Goal: Task Accomplishment & Management: Use online tool/utility

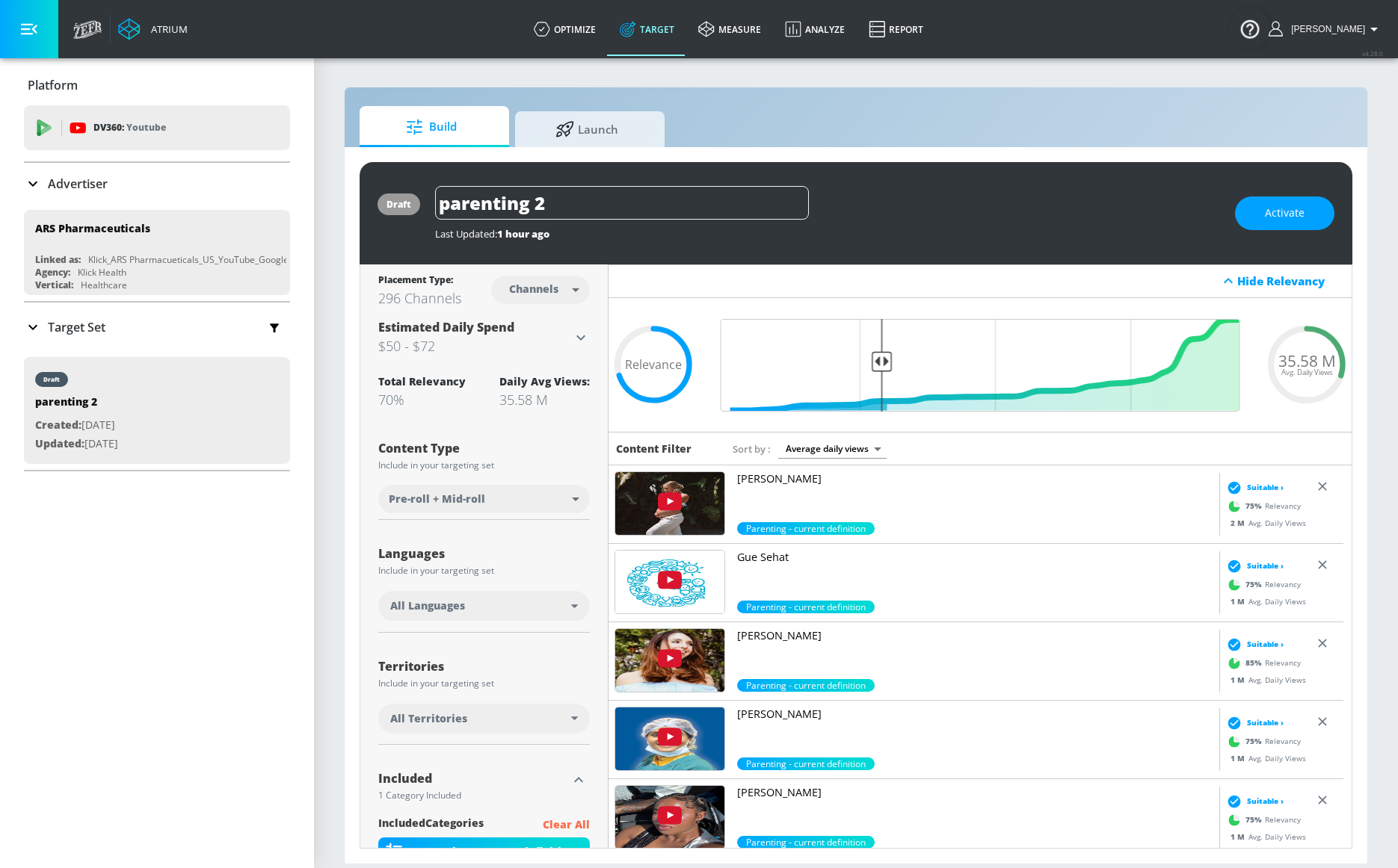
click at [985, 512] on link "[PERSON_NAME]" at bounding box center [976, 497] width 476 height 51
click at [854, 447] on body "Atrium optimize Target measure Analyze Report optimize Target measure Analyze R…" at bounding box center [699, 434] width 1398 height 868
click at [853, 471] on li "Parenting - current definition" at bounding box center [829, 477] width 143 height 25
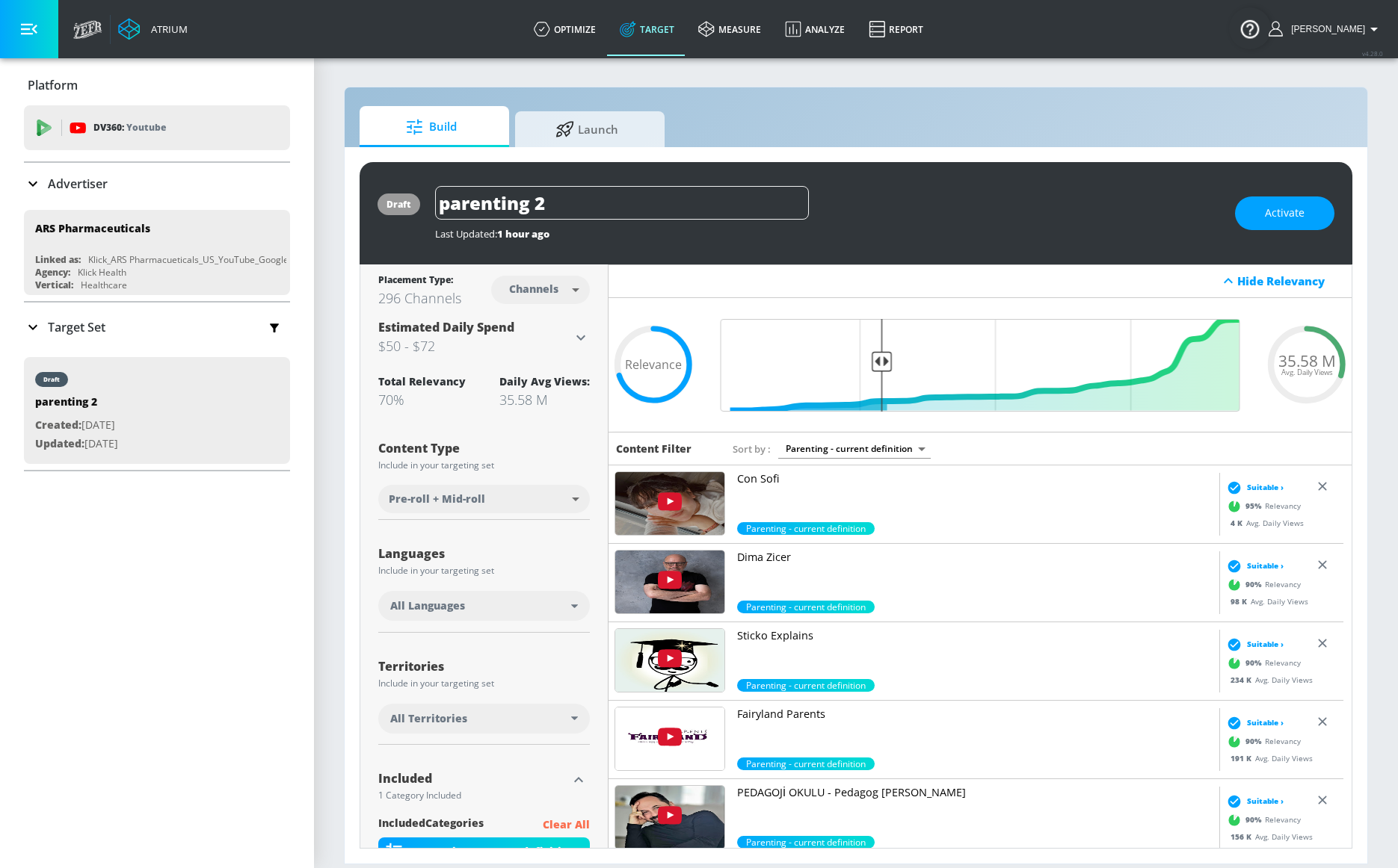
click at [837, 453] on body "Atrium optimize Target measure Analyze Report optimize Target measure Analyze R…" at bounding box center [699, 434] width 1398 height 868
click at [844, 497] on li "Relevance (High to Low)" at bounding box center [850, 502] width 152 height 25
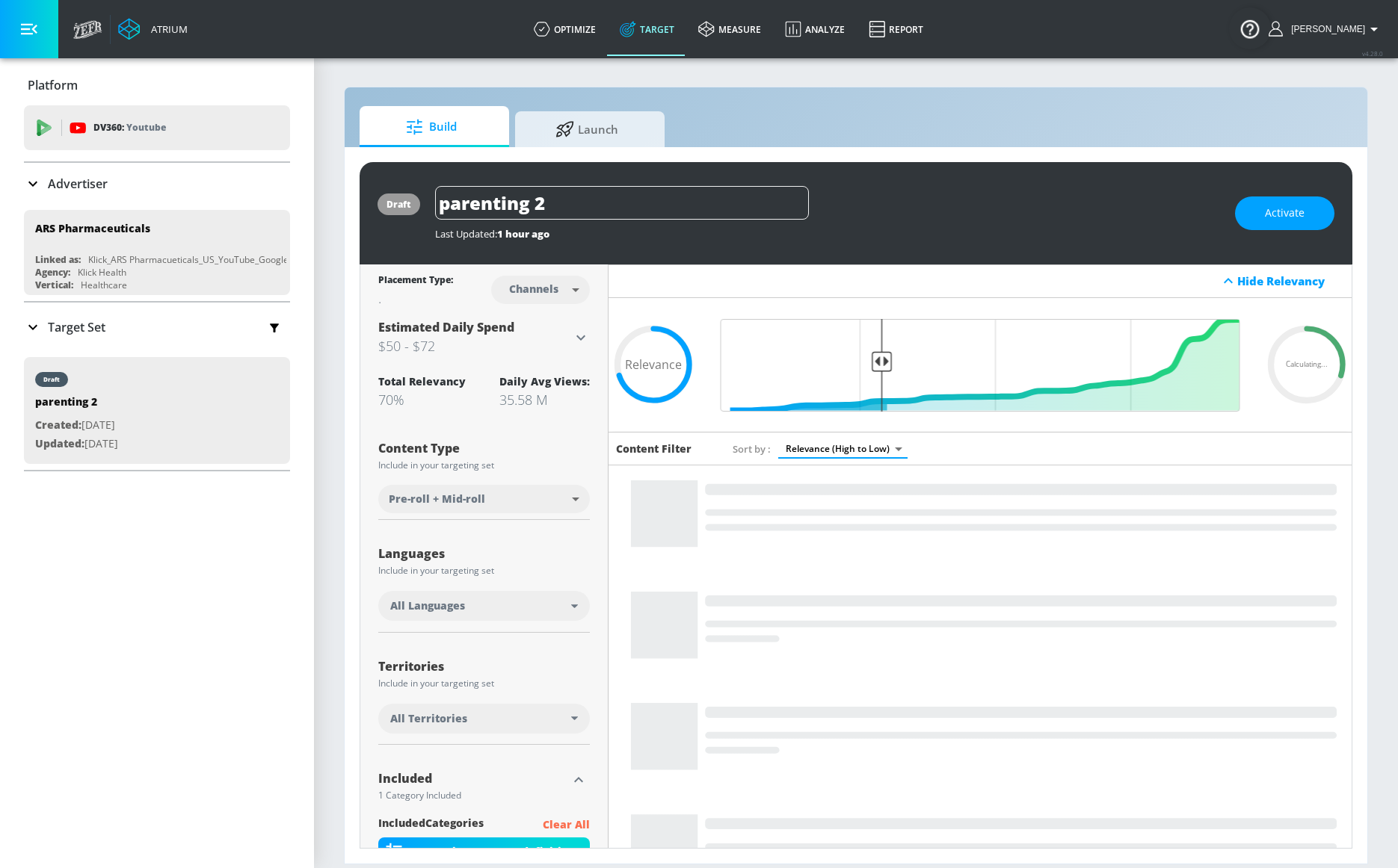
click at [1016, 447] on div "Sort by Relevance (High to Low) score_desc" at bounding box center [1033, 448] width 601 height 20
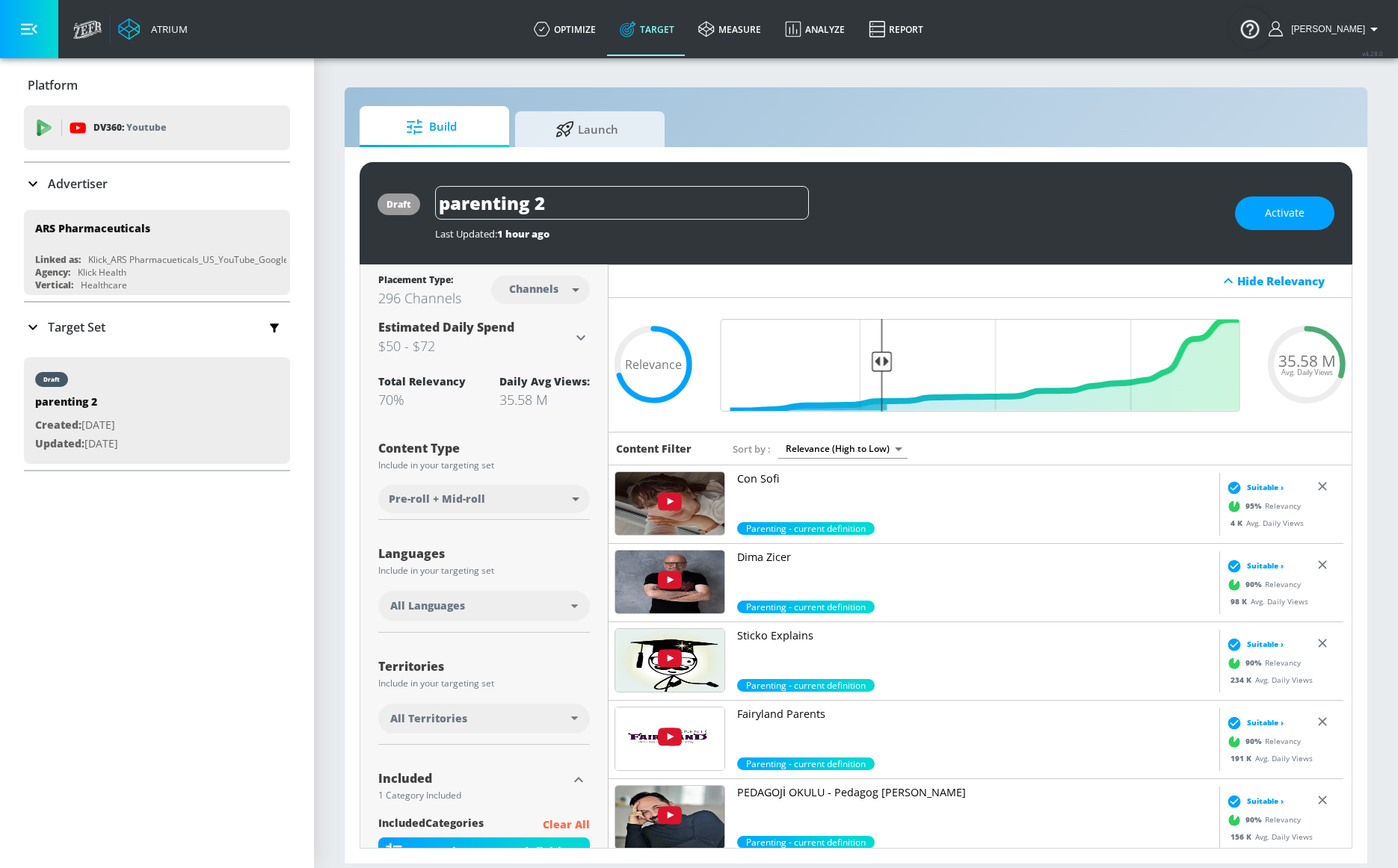
click at [870, 452] on body "Atrium optimize Target measure Analyze Report optimize Target measure Analyze R…" at bounding box center [699, 434] width 1398 height 868
click at [861, 550] on li "Average daily views" at bounding box center [837, 551] width 143 height 25
type input "avg_daily_views_last_7_days"
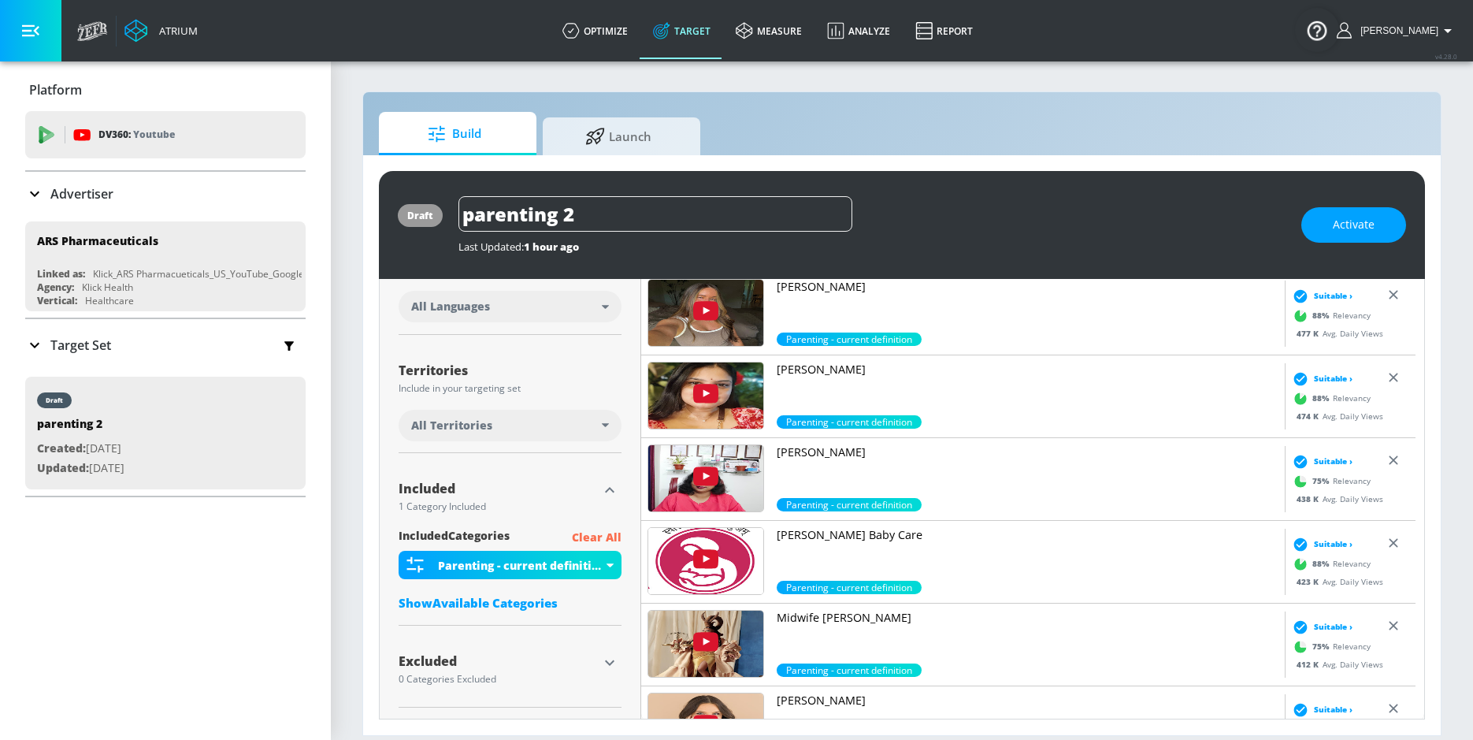
scroll to position [334, 0]
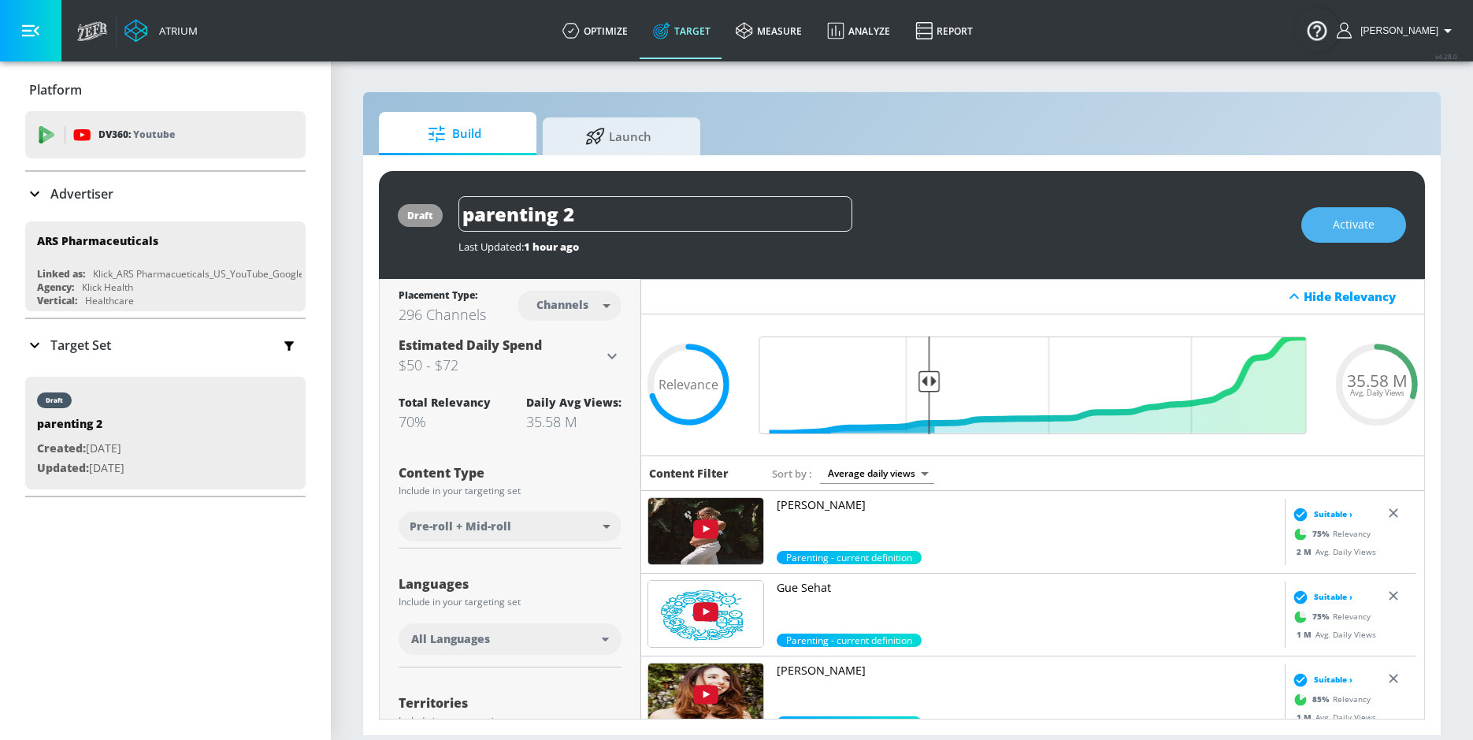
click at [1344, 221] on span "Activate" at bounding box center [1354, 225] width 42 height 20
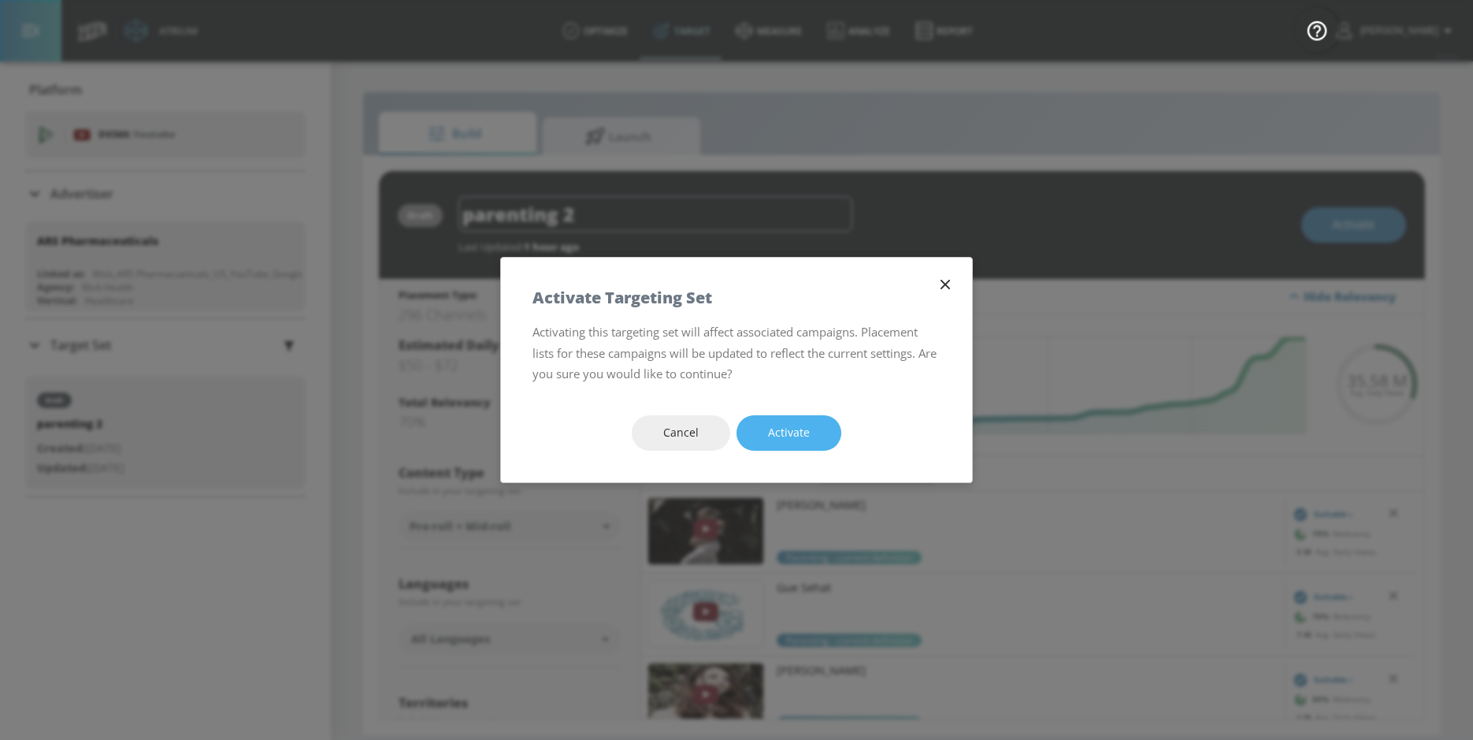
click at [802, 428] on span "Activate" at bounding box center [789, 433] width 42 height 20
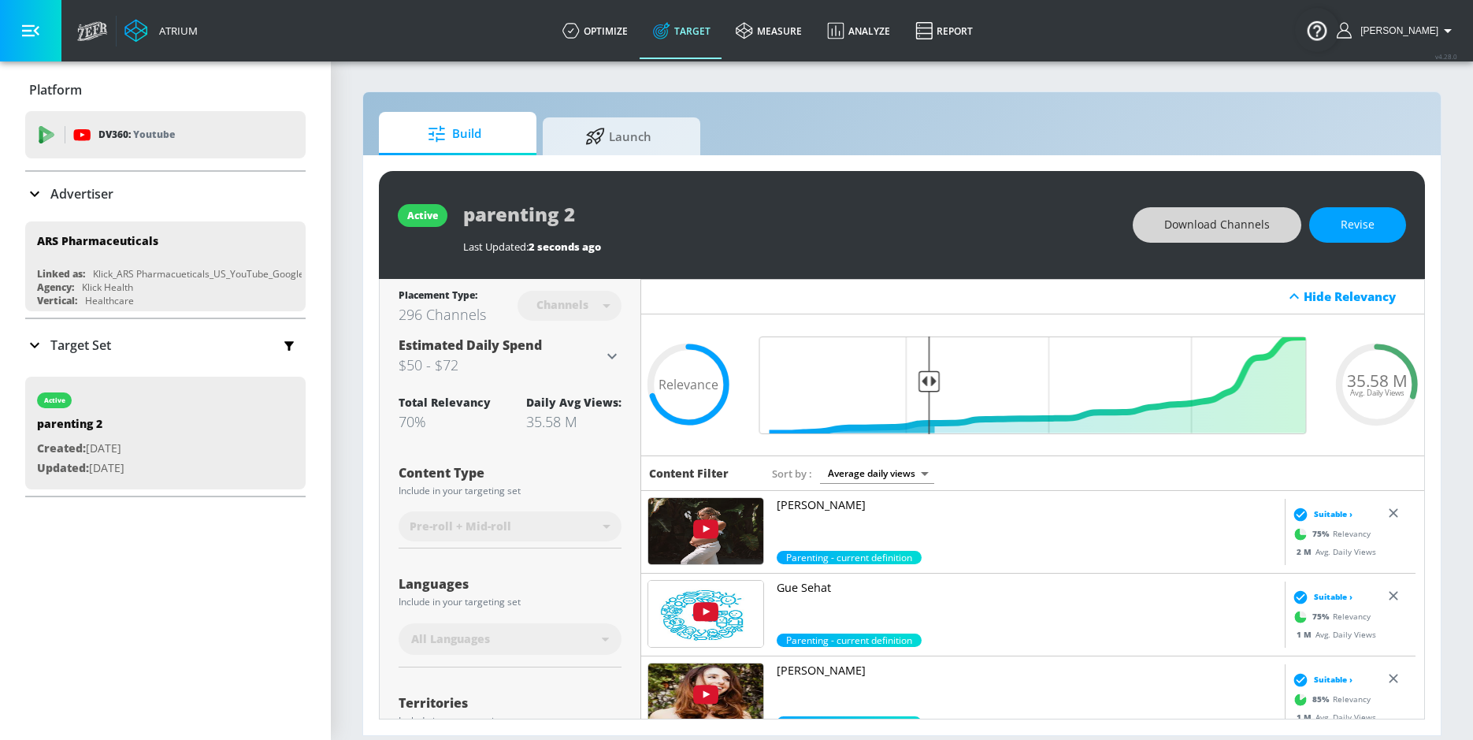
click at [1212, 232] on span "Download Channels" at bounding box center [1217, 225] width 106 height 20
click at [628, 38] on link "optimize" at bounding box center [595, 30] width 91 height 57
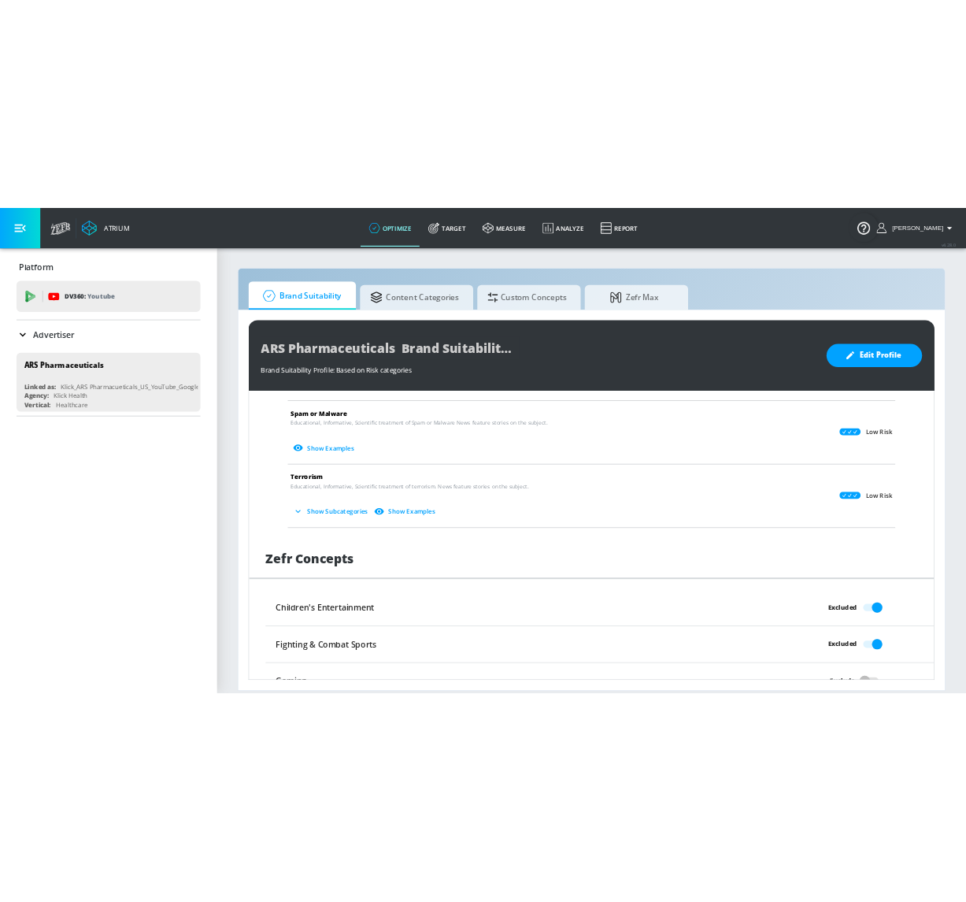
scroll to position [1207, 0]
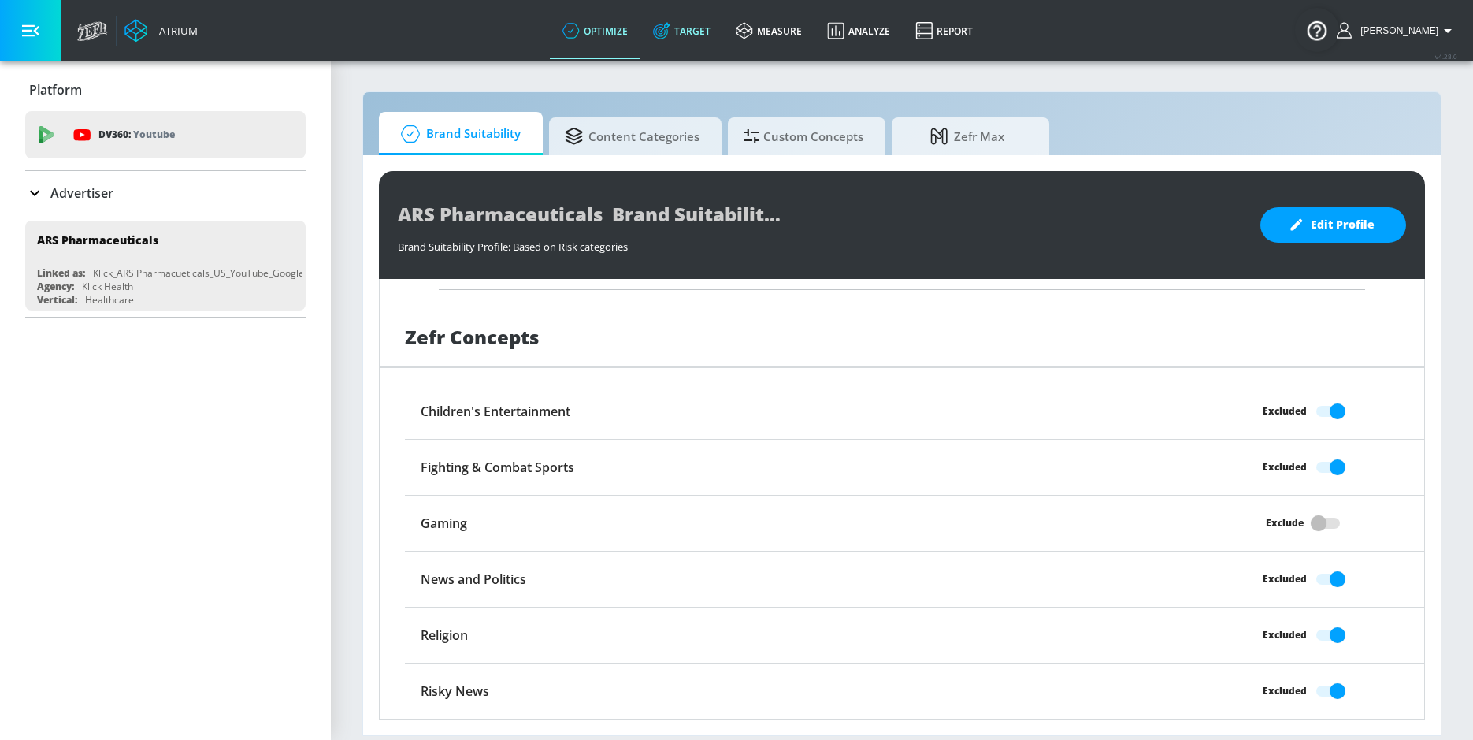
click at [692, 46] on link "Target" at bounding box center [681, 30] width 83 height 57
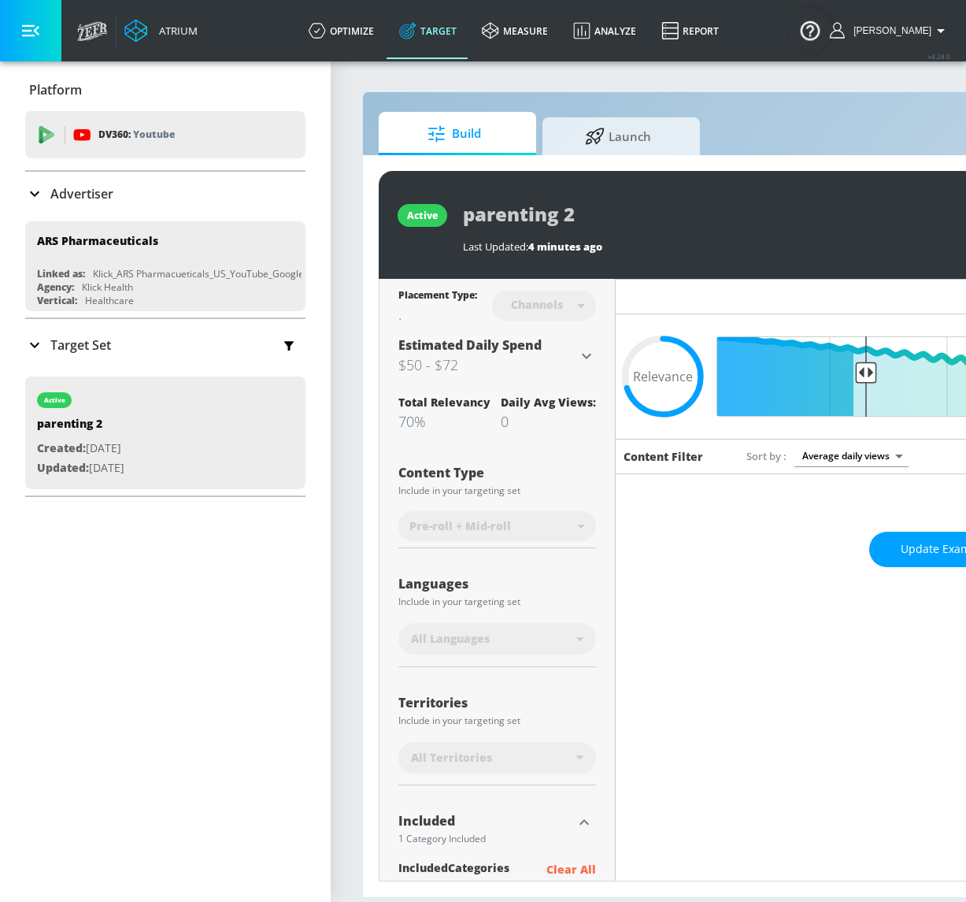
click at [844, 562] on div "Update Examples" at bounding box center [947, 549] width 662 height 55
click at [904, 547] on span "Update Examples" at bounding box center [947, 550] width 92 height 20
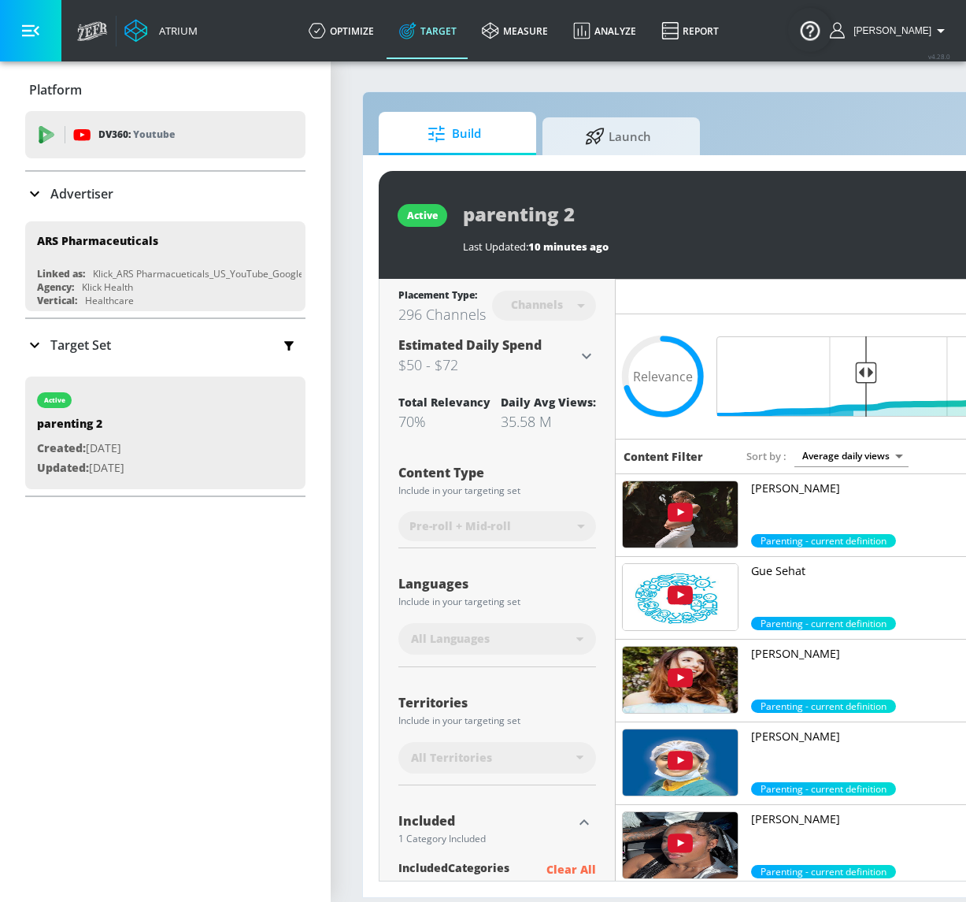
click at [866, 143] on div "Build Launch" at bounding box center [828, 133] width 899 height 43
